Goal: Find specific page/section: Find specific page/section

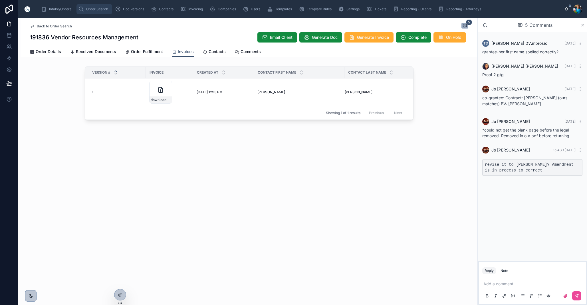
click at [94, 10] on span "Order Search" at bounding box center [97, 9] width 22 height 5
